Goal: Find specific page/section: Find specific page/section

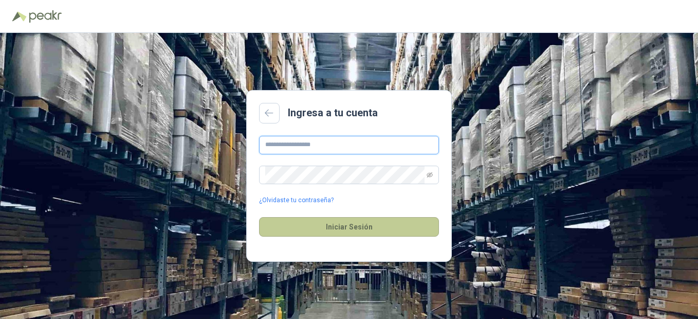
type input "**********"
click at [357, 225] on button "Iniciar Sesión" at bounding box center [349, 227] width 180 height 20
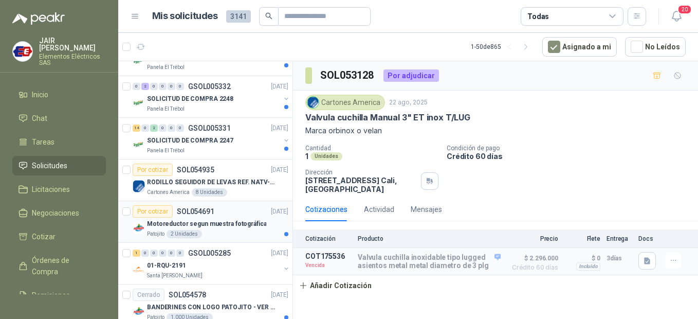
scroll to position [205, 0]
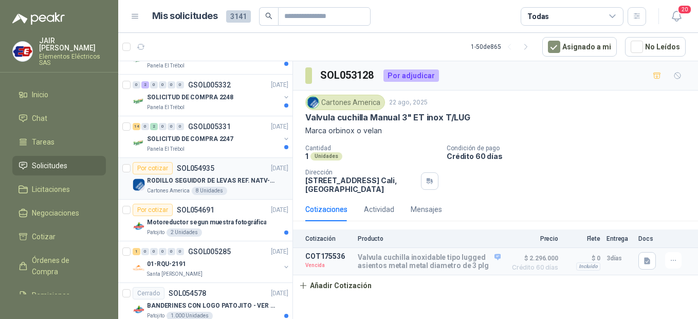
click at [241, 184] on p "RODILLO SEGUIDOR DE LEVAS REF. NATV-17-PPA [PERSON_NAME]" at bounding box center [211, 181] width 128 height 10
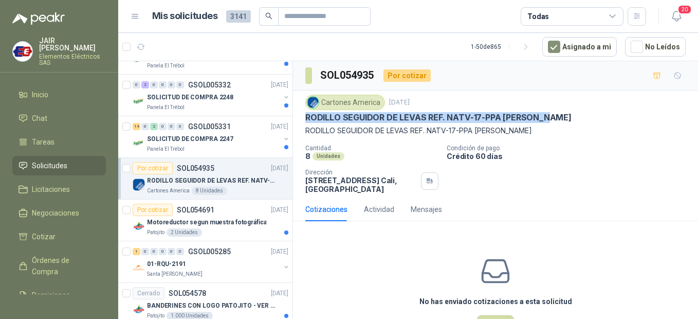
drag, startPoint x: 307, startPoint y: 117, endPoint x: 552, endPoint y: 119, distance: 245.6
click at [552, 119] on p "RODILLO SEGUIDOR DE LEVAS REF. NATV-17-PPA [PERSON_NAME]" at bounding box center [438, 117] width 266 height 11
copy p "RODILLO SEGUIDOR DE LEVAS REF. NATV-17-PPA [PERSON_NAME]"
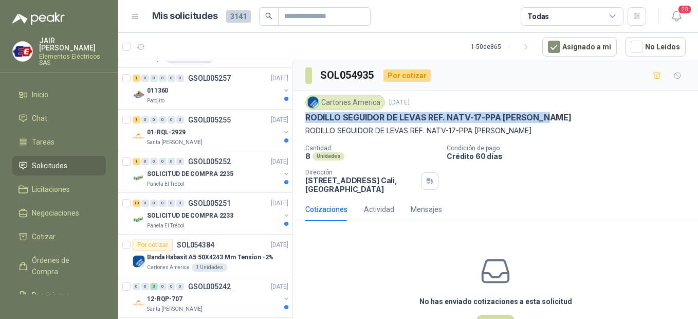
scroll to position [514, 0]
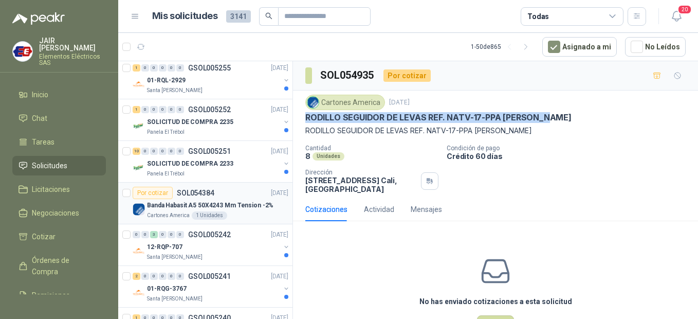
click at [222, 201] on p "Banda Habasit A5 50X4243 Mm Tension -2%" at bounding box center [210, 205] width 126 height 10
